Goal: Task Accomplishment & Management: Use online tool/utility

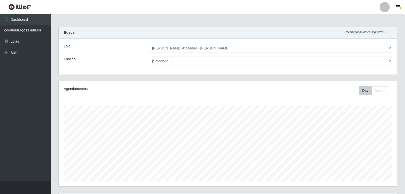
select select "523"
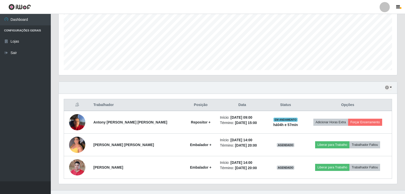
scroll to position [120, 0]
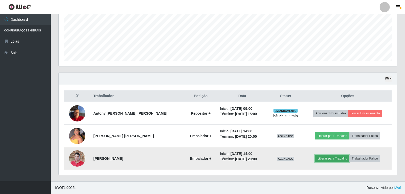
click at [334, 158] on button "Liberar para Trabalho" at bounding box center [332, 158] width 34 height 7
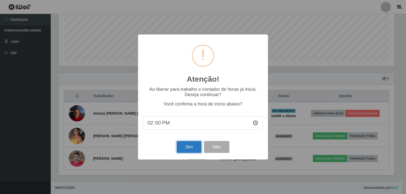
click at [192, 147] on button "Sim" at bounding box center [189, 147] width 25 height 12
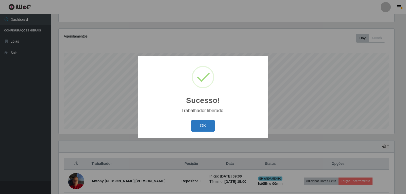
click at [207, 124] on button "OK" at bounding box center [203, 126] width 24 height 12
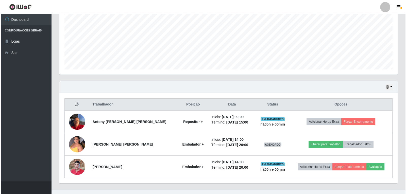
scroll to position [120, 0]
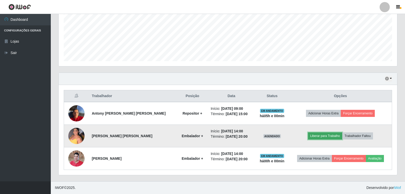
click at [318, 135] on button "Liberar para Trabalho" at bounding box center [325, 135] width 34 height 7
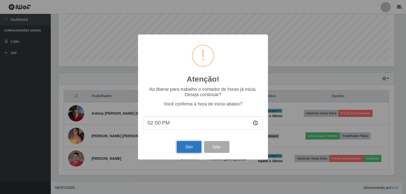
click at [182, 146] on button "Sim" at bounding box center [189, 147] width 25 height 12
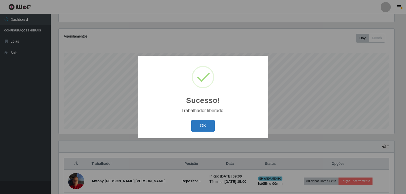
click at [199, 124] on button "OK" at bounding box center [203, 126] width 24 height 12
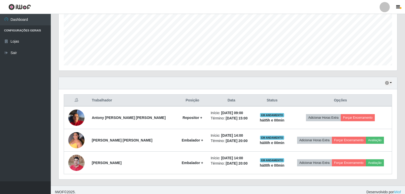
scroll to position [120, 0]
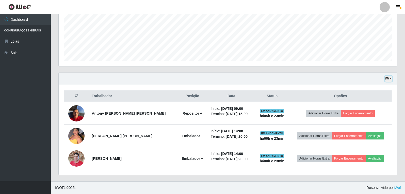
click at [391, 79] on button "button" at bounding box center [388, 79] width 7 height 6
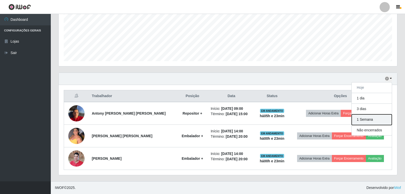
click at [368, 120] on button "1 Semana" at bounding box center [371, 119] width 40 height 11
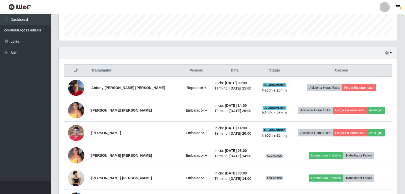
scroll to position [146, 0]
click at [390, 54] on button "button" at bounding box center [388, 53] width 7 height 6
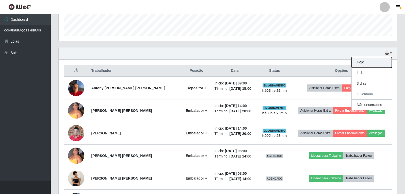
click at [357, 65] on button "Hoje" at bounding box center [371, 62] width 40 height 11
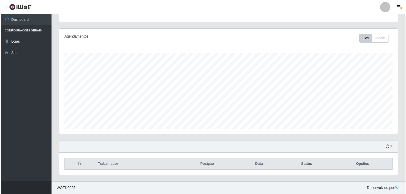
scroll to position [120, 0]
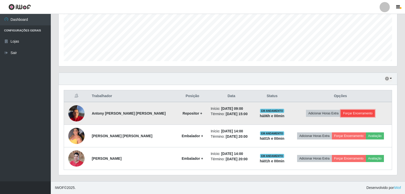
click at [356, 114] on button "Forçar Encerramento" at bounding box center [357, 113] width 34 height 7
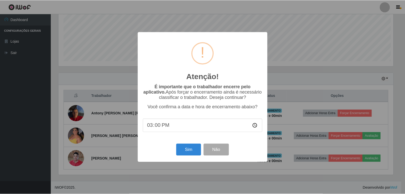
scroll to position [105, 336]
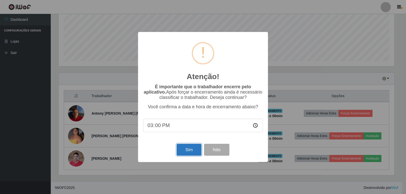
click at [192, 151] on button "Sim" at bounding box center [189, 150] width 25 height 12
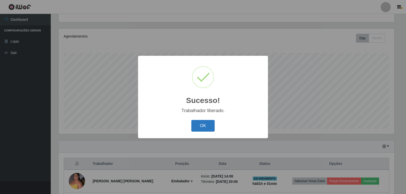
click at [199, 124] on button "OK" at bounding box center [203, 126] width 24 height 12
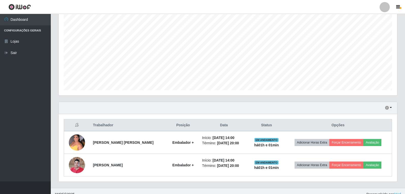
scroll to position [98, 0]
